Goal: Transaction & Acquisition: Book appointment/travel/reservation

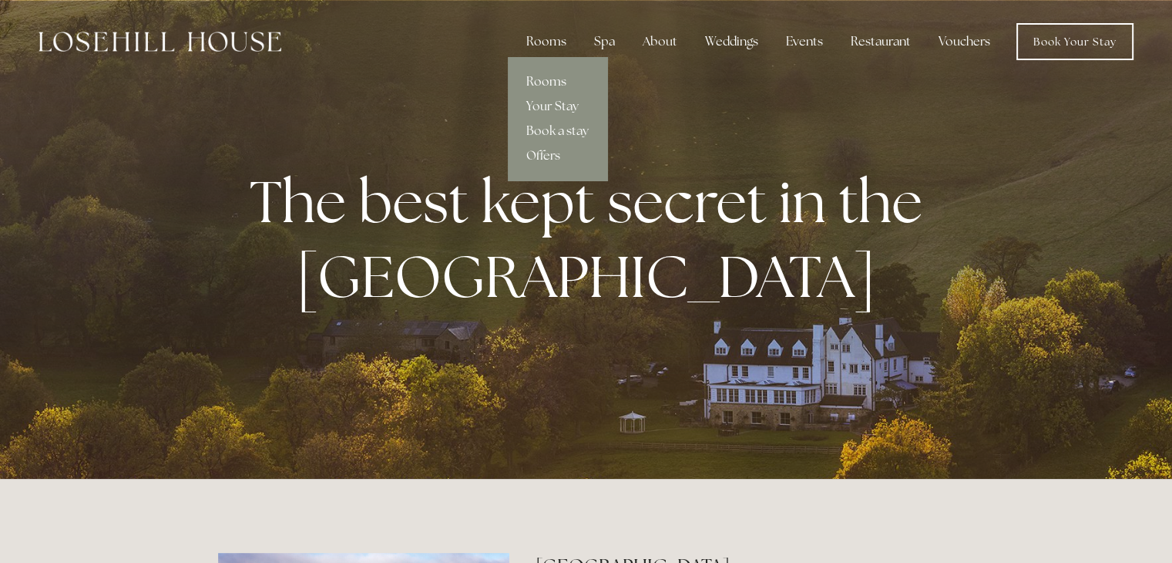
click at [555, 80] on link "Rooms" at bounding box center [557, 81] width 99 height 25
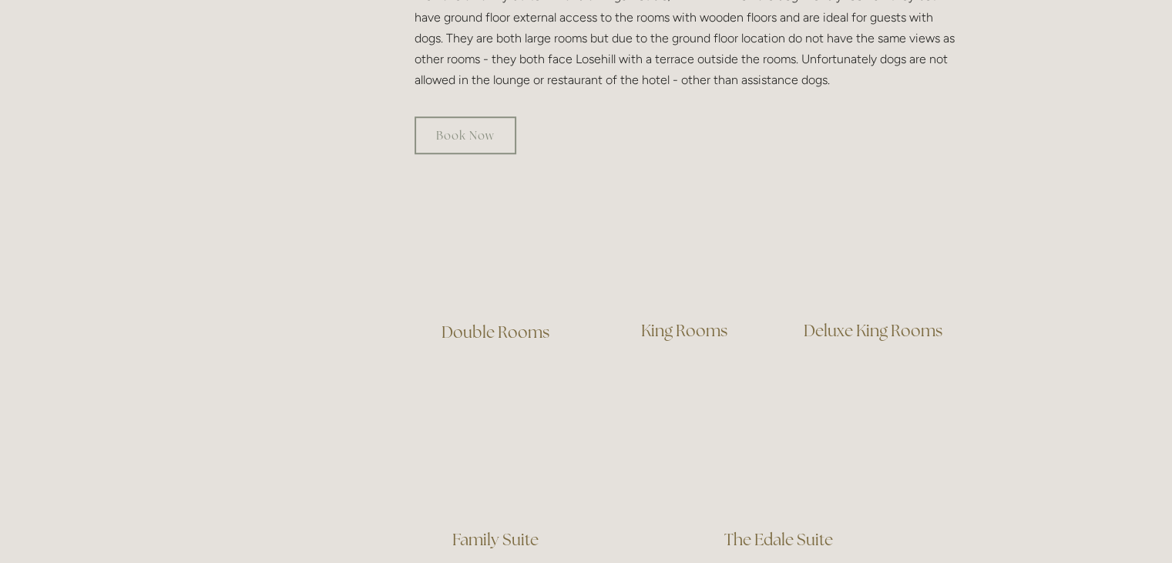
scroll to position [960, 0]
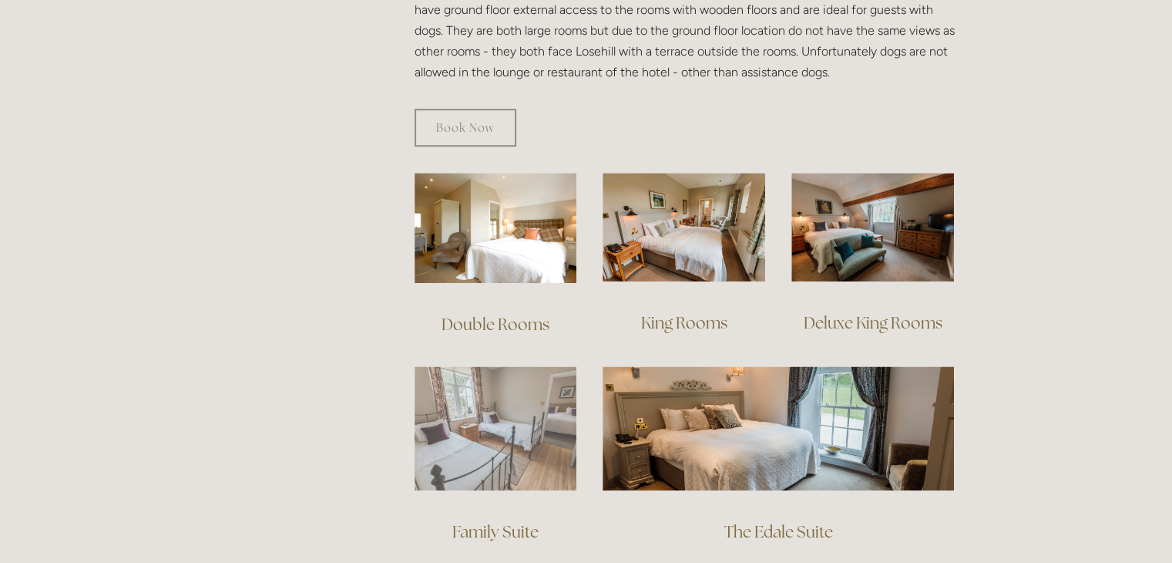
click at [520, 412] on img at bounding box center [496, 428] width 163 height 124
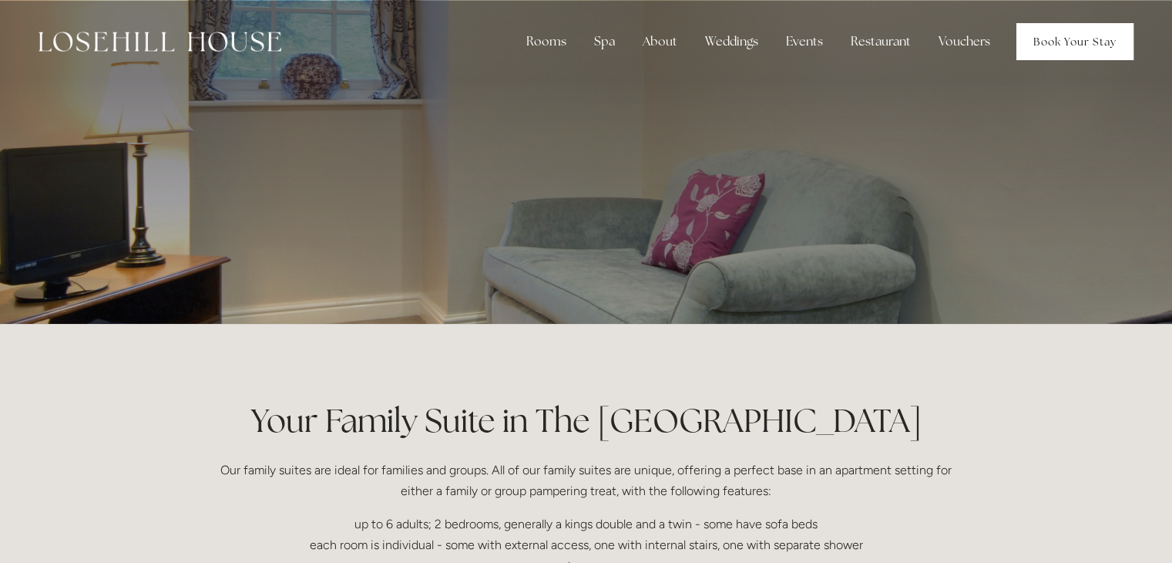
click at [1062, 45] on link "Book Your Stay" at bounding box center [1074, 41] width 117 height 37
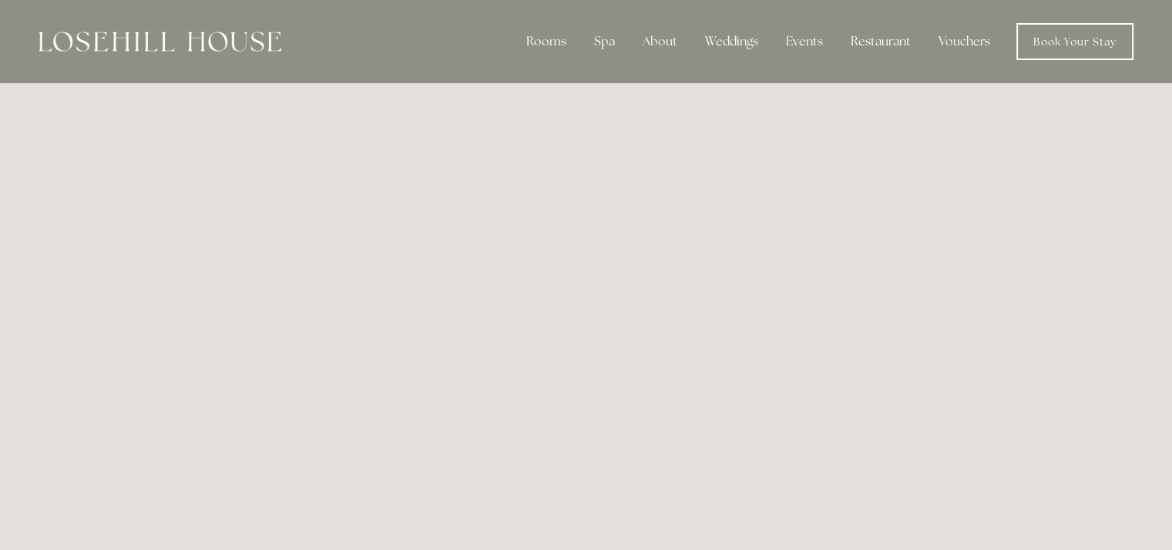
click at [259, 35] on img at bounding box center [160, 42] width 243 height 20
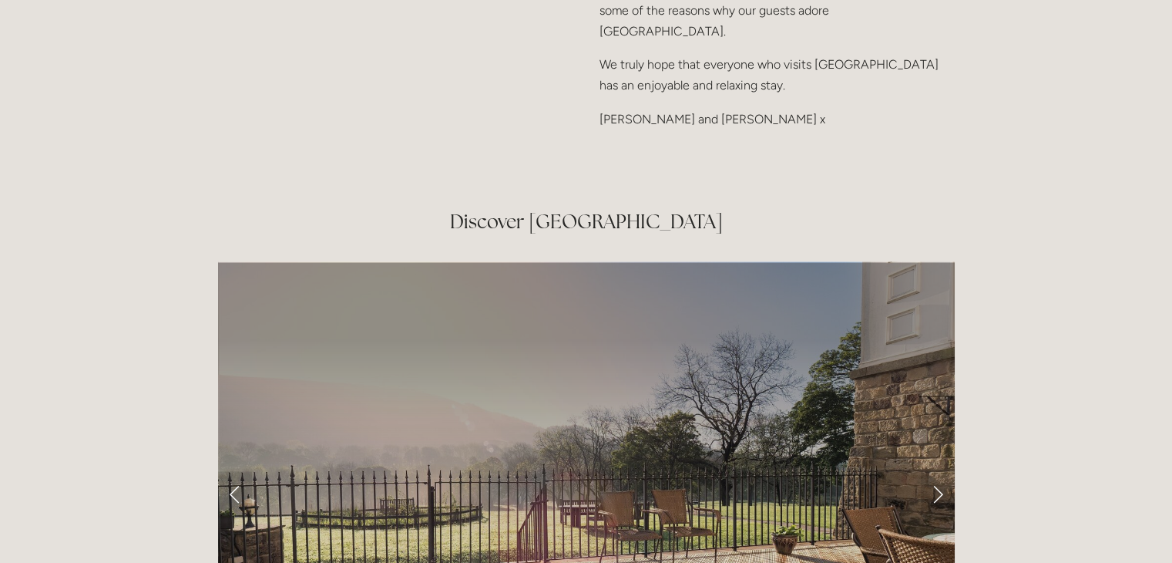
scroll to position [2361, 0]
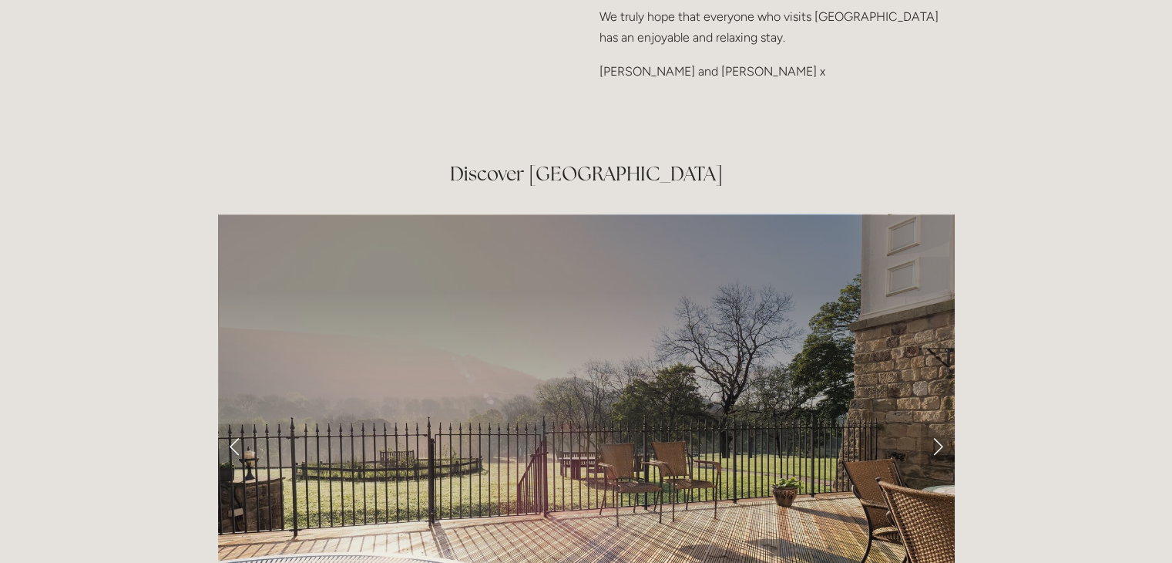
click at [937, 423] on link "Next Slide" at bounding box center [938, 446] width 34 height 46
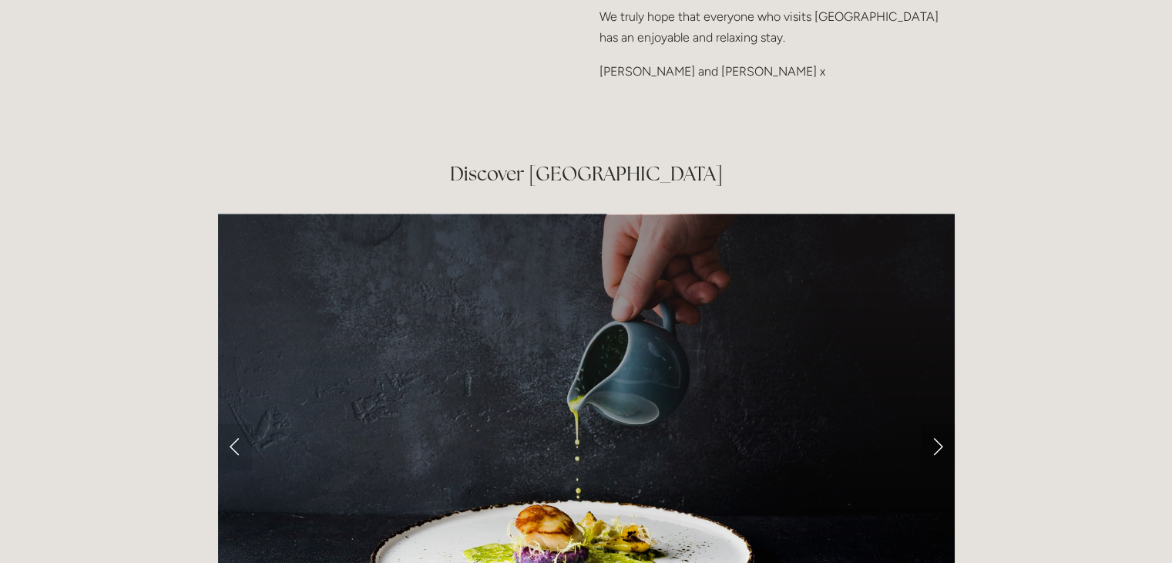
click at [937, 423] on link "Next Slide" at bounding box center [938, 446] width 34 height 46
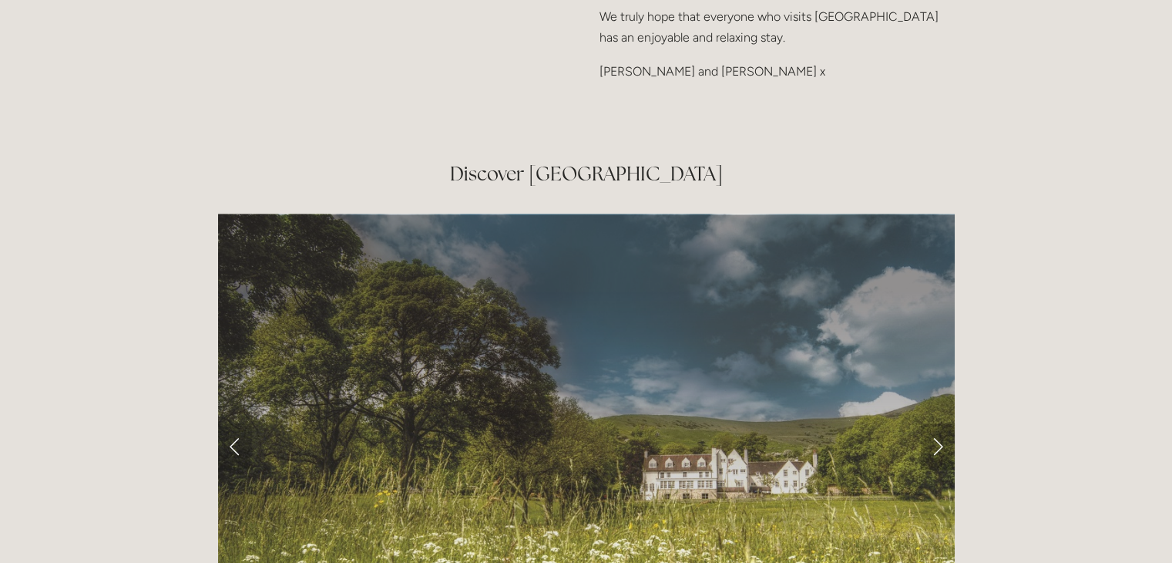
click at [937, 423] on link "Next Slide" at bounding box center [938, 446] width 34 height 46
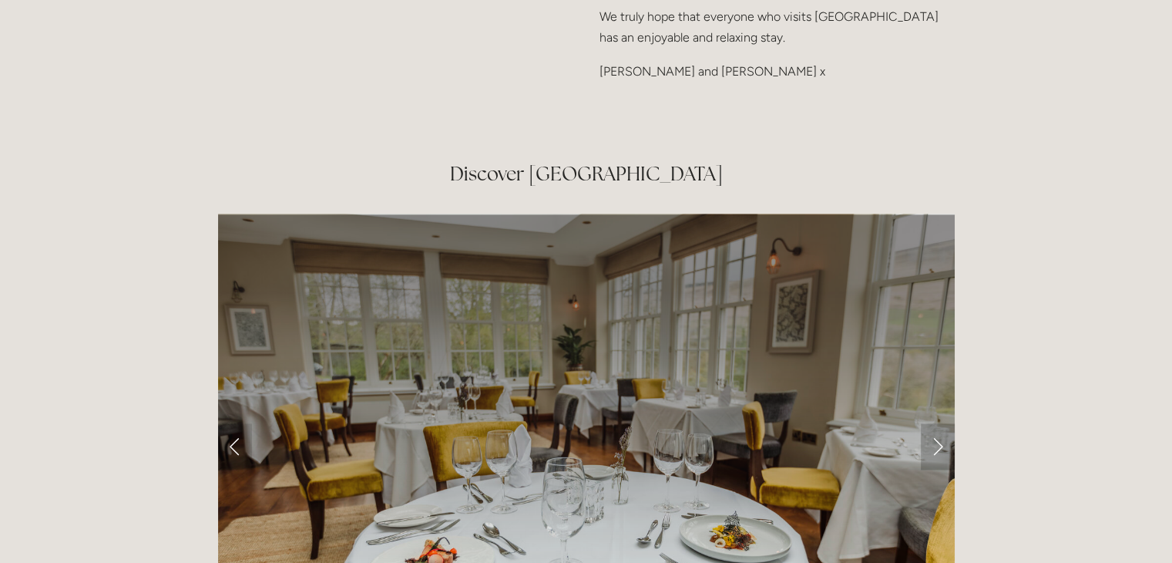
click at [937, 423] on link "Next Slide" at bounding box center [938, 446] width 34 height 46
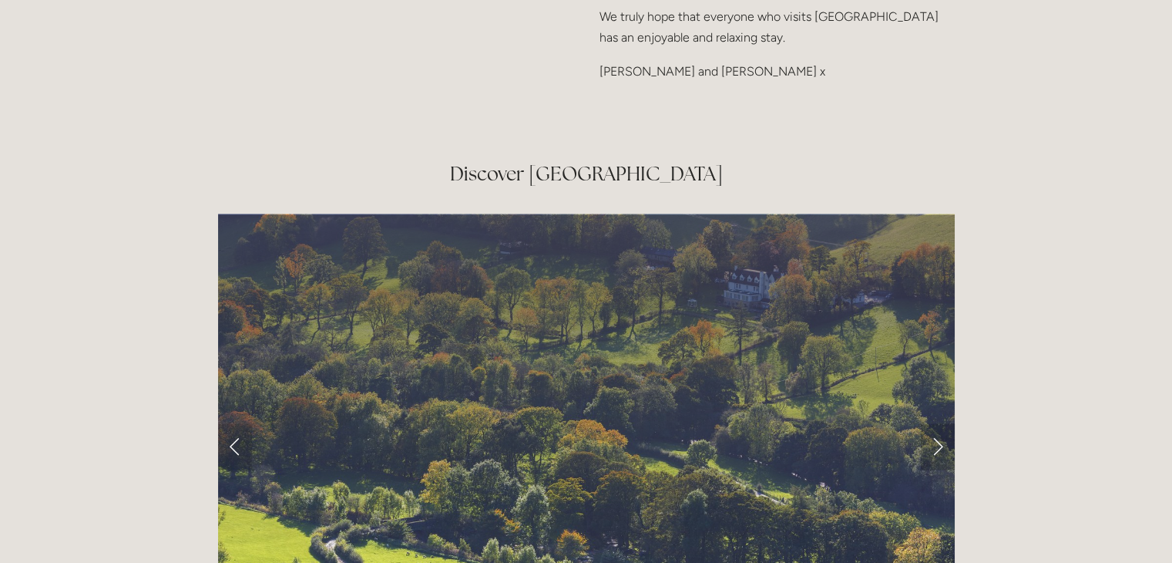
click at [937, 423] on link "Next Slide" at bounding box center [938, 446] width 34 height 46
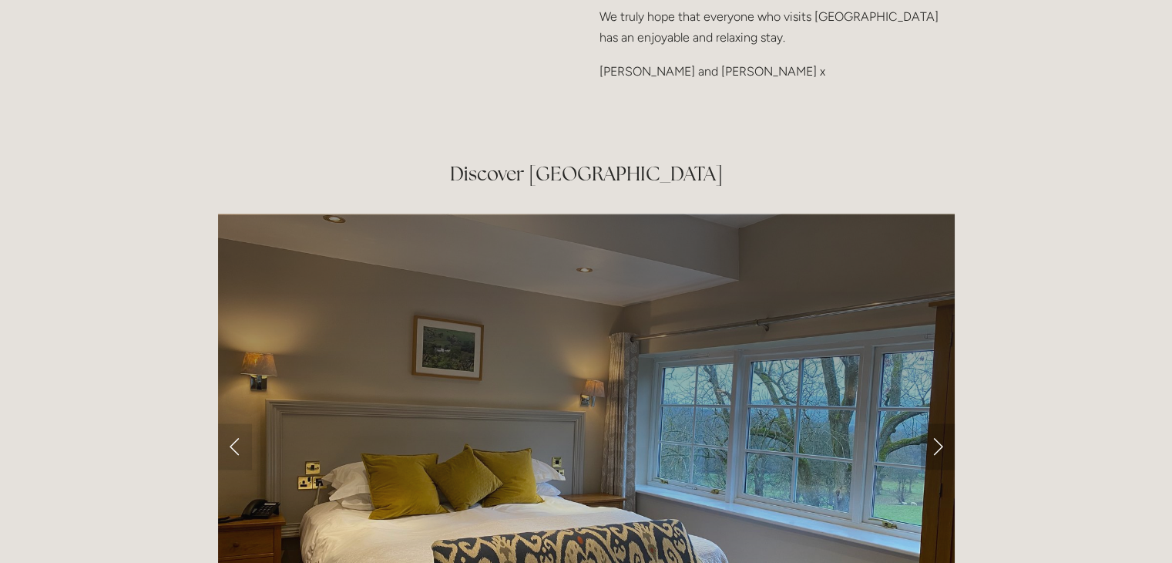
click at [937, 423] on link "Next Slide" at bounding box center [938, 446] width 34 height 46
